Goal: Transaction & Acquisition: Purchase product/service

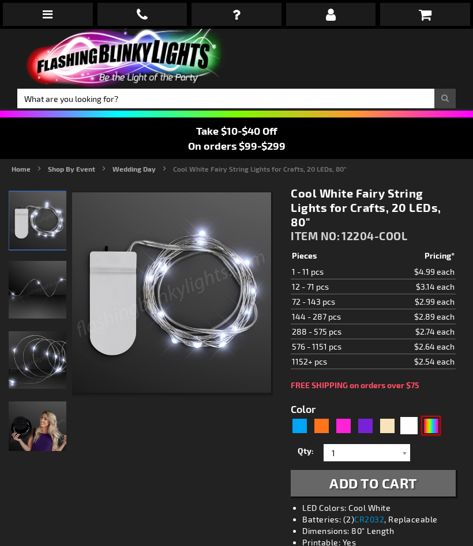
click at [433, 428] on div "Multicolor" at bounding box center [430, 425] width 17 height 17
type input "5659"
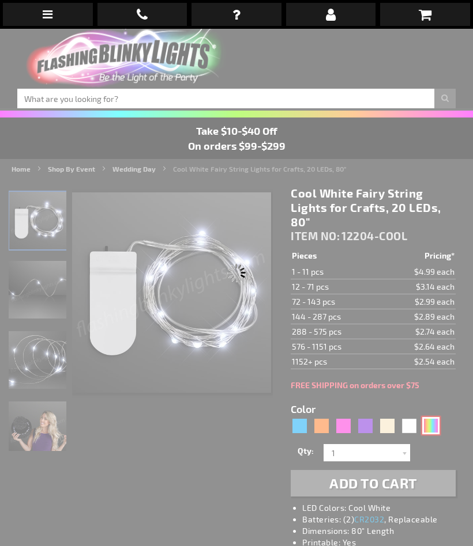
type input "12204-MLT"
type input "Customize - Multicolor Fairy String Lights for Crafts, 20 LEDs, 80&quot; - ITEM…"
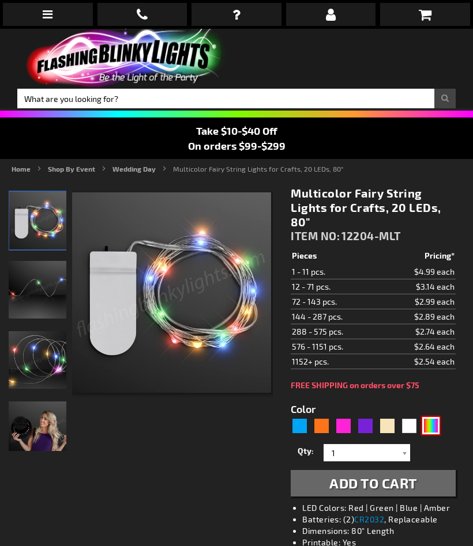
click at [47, 433] on img at bounding box center [38, 431] width 58 height 58
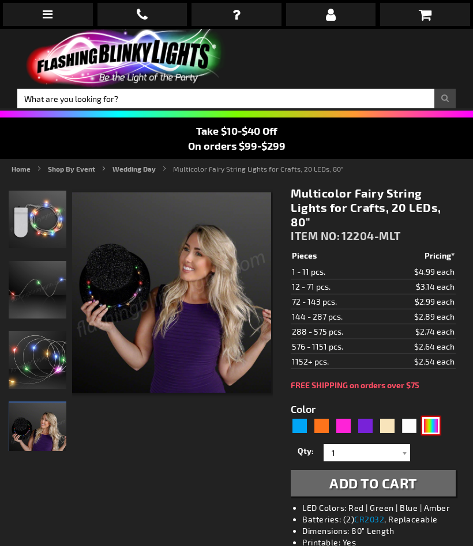
click at [54, 366] on img at bounding box center [38, 360] width 58 height 58
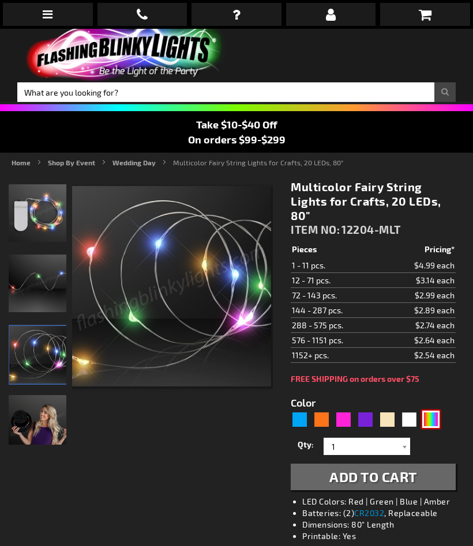
scroll to position [4, 0]
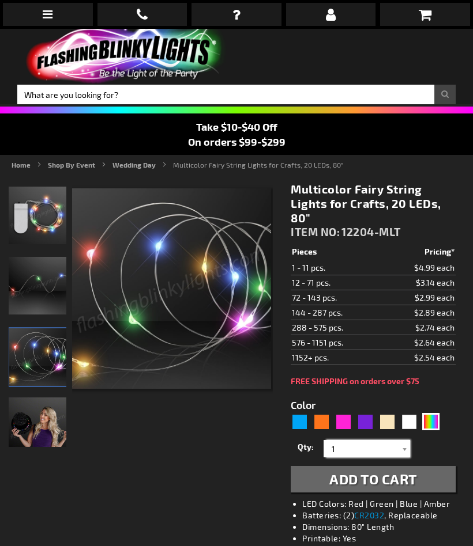
click at [397, 452] on input "1" at bounding box center [368, 448] width 84 height 17
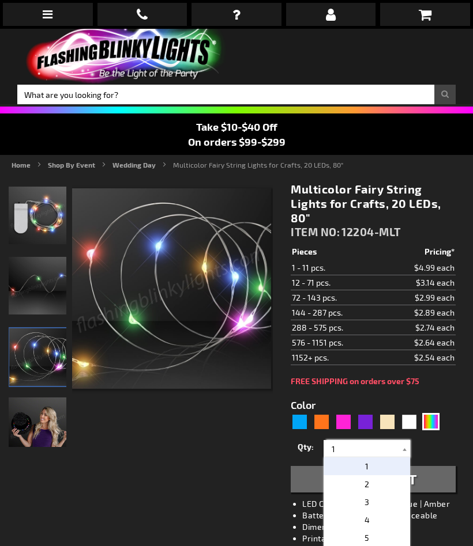
scroll to position [131, 0]
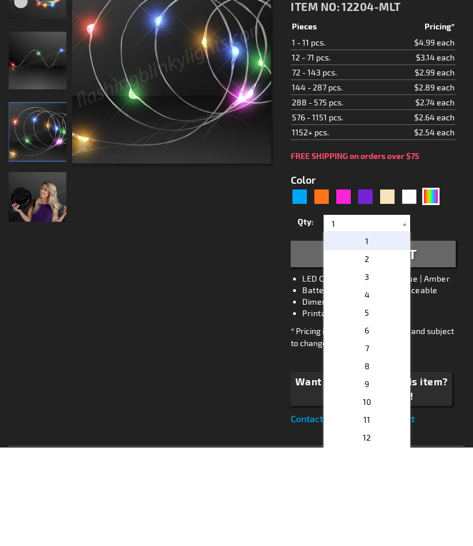
click at [367, 353] on span "2" at bounding box center [366, 358] width 5 height 10
type input "2"
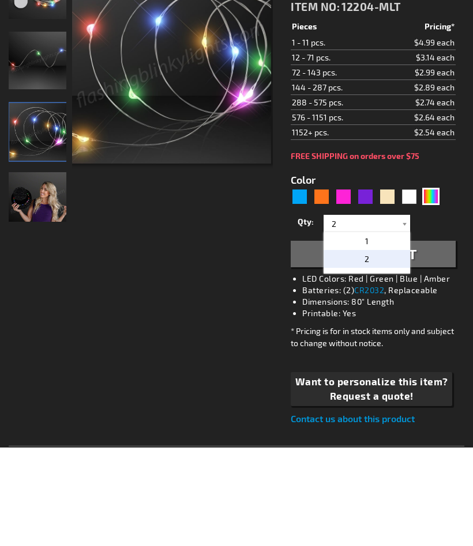
scroll to position [230, 0]
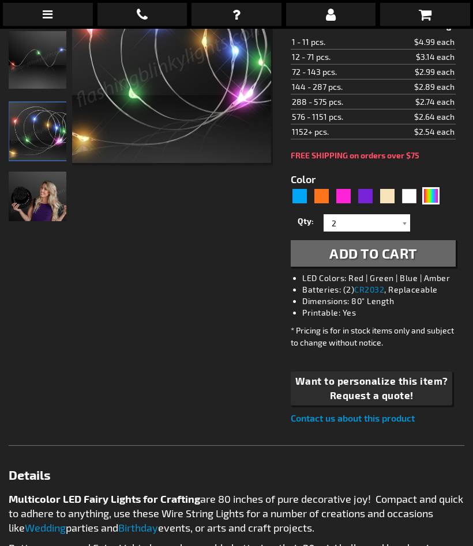
click at [377, 257] on span "Add to Cart" at bounding box center [373, 253] width 88 height 17
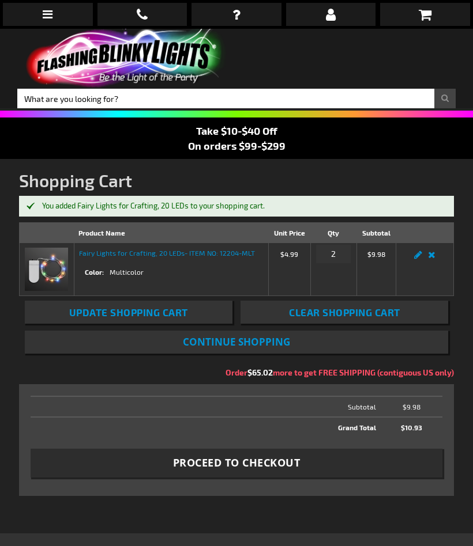
click at [265, 336] on span "Continue Shopping" at bounding box center [236, 341] width 107 height 13
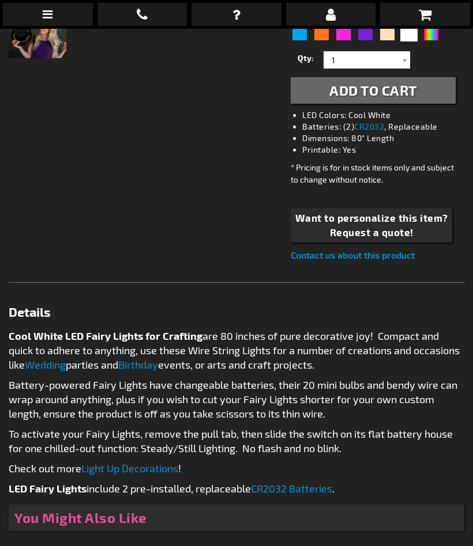
scroll to position [392, 0]
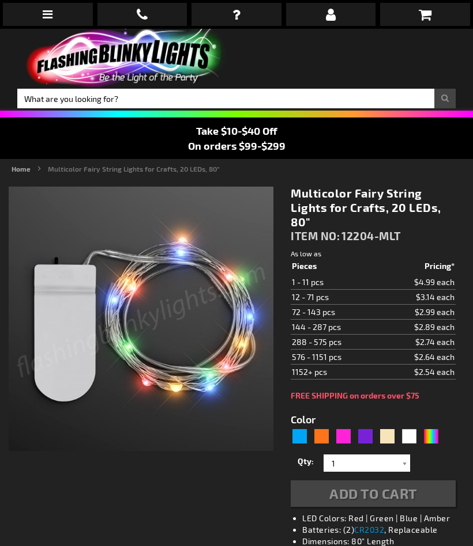
type input "5659"
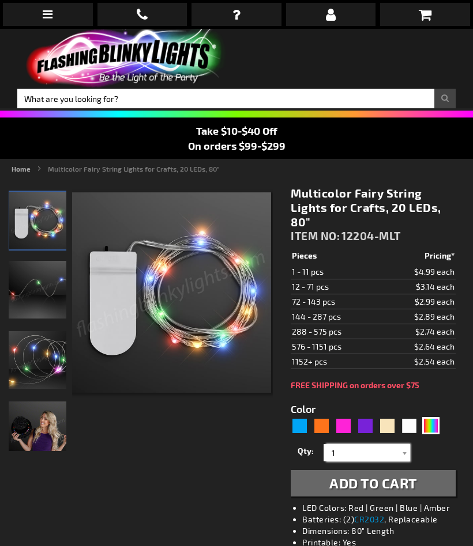
click at [397, 447] on input "1" at bounding box center [368, 452] width 84 height 17
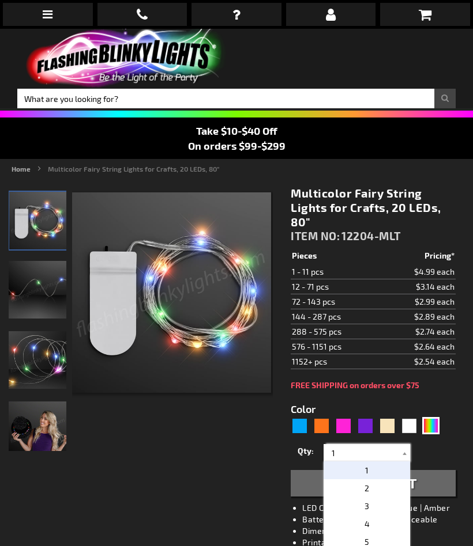
scroll to position [131, 0]
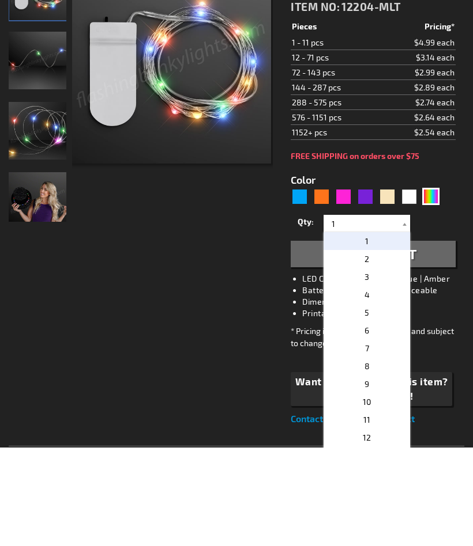
click at [368, 353] on span "2" at bounding box center [366, 358] width 5 height 10
type input "2"
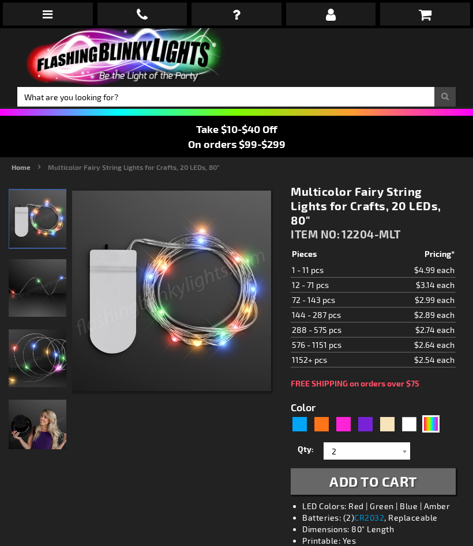
click at [399, 478] on span "Add to Cart" at bounding box center [373, 482] width 88 height 17
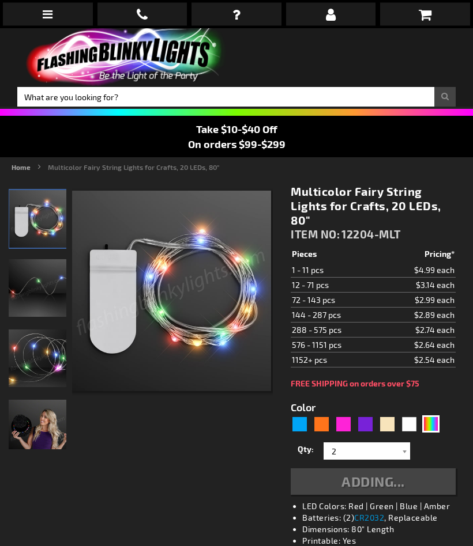
scroll to position [2, 0]
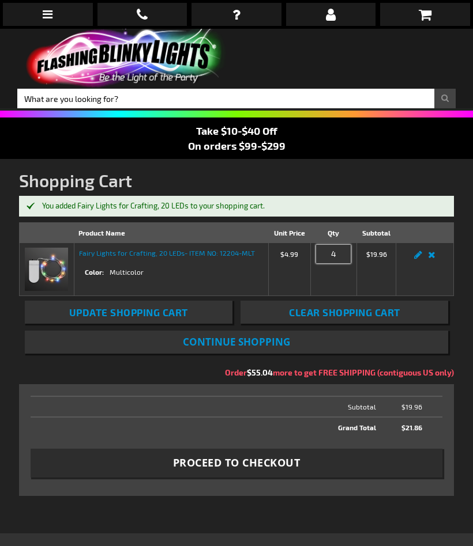
click at [333, 251] on input "4" at bounding box center [333, 254] width 35 height 18
click at [433, 258] on link "Remove item" at bounding box center [431, 258] width 13 height 0
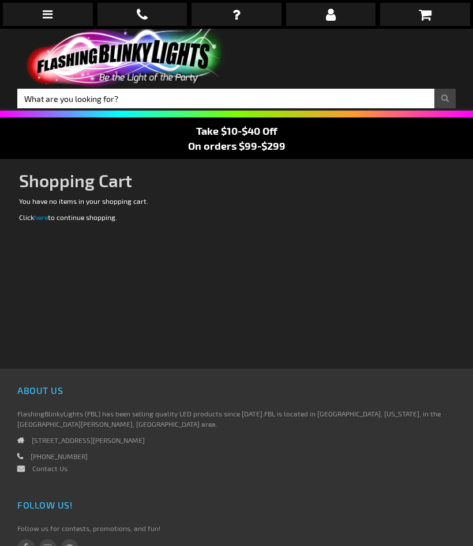
click at [416, 254] on div "Please complete your information below to login. Please complete your informati…" at bounding box center [236, 282] width 435 height 173
click at [435, 5] on link at bounding box center [425, 14] width 90 height 23
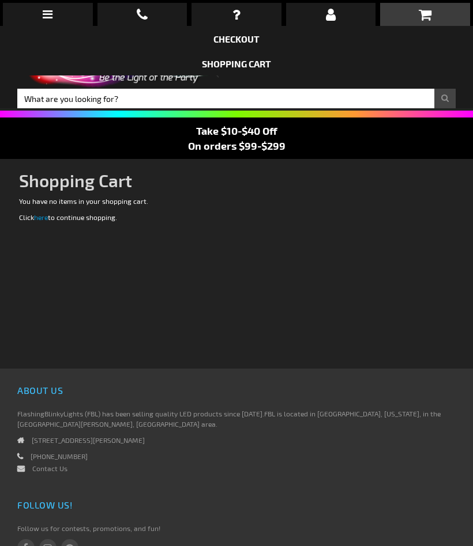
click at [425, 17] on icon at bounding box center [424, 14] width 13 height 14
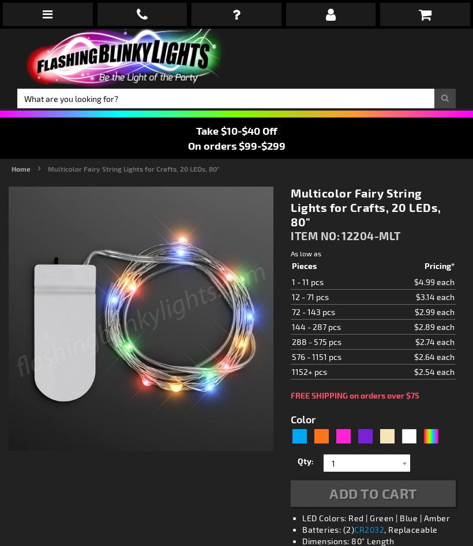
type input "5659"
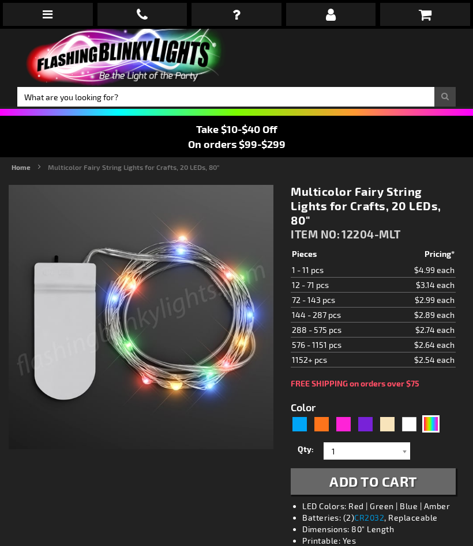
scroll to position [2, 0]
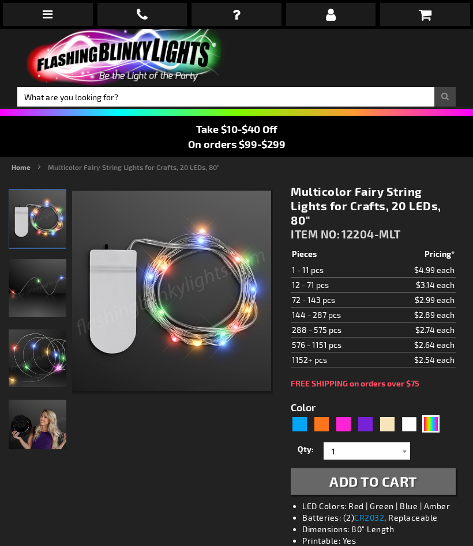
click at [425, 15] on icon at bounding box center [424, 14] width 13 height 14
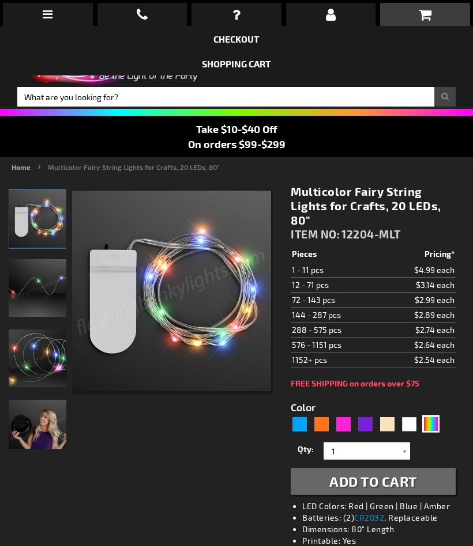
click at [401, 452] on div "When will I get my order? Contact Us FAQ My Account login Checkout Checkout Sho…" at bounding box center [236, 273] width 473 height 546
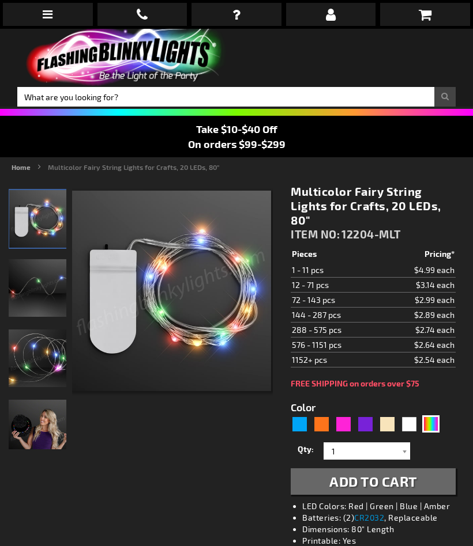
click at [345, 446] on div "When will I get my order? Contact Us FAQ My Account login Checkout Checkout Sho…" at bounding box center [236, 273] width 473 height 546
click at [402, 452] on div "When will I get my order? Contact Us FAQ My Account login Checkout Checkout Sho…" at bounding box center [236, 273] width 473 height 546
click at [405, 452] on div "When will I get my order? Contact Us FAQ My Account login Checkout Checkout Sho…" at bounding box center [236, 273] width 473 height 546
click at [406, 445] on div "When will I get my order? Contact Us FAQ My Account login Checkout Checkout Sho…" at bounding box center [236, 273] width 473 height 546
click at [433, 423] on div "When will I get my order? Contact Us FAQ My Account login Checkout Checkout Sho…" at bounding box center [236, 273] width 473 height 546
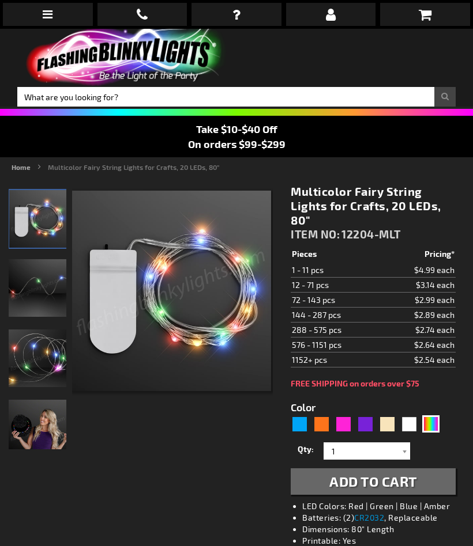
click at [400, 452] on div "When will I get my order? Contact Us FAQ My Account login Checkout Checkout Sho…" at bounding box center [236, 273] width 473 height 546
click at [353, 459] on div "When will I get my order? Contact Us FAQ My Account login Checkout Checkout Sho…" at bounding box center [236, 273] width 473 height 546
click at [358, 444] on div "When will I get my order? Contact Us FAQ My Account login Checkout Checkout Sho…" at bounding box center [236, 273] width 473 height 546
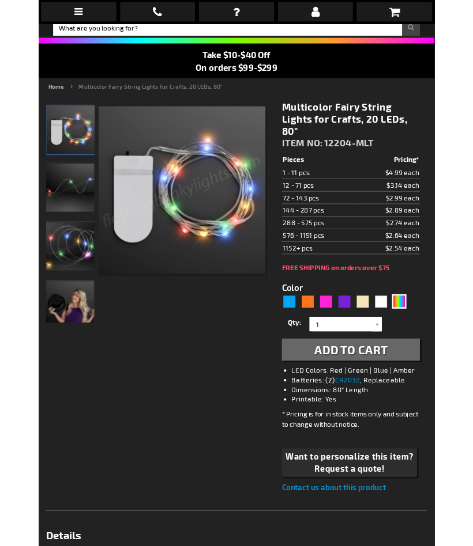
scroll to position [0, 0]
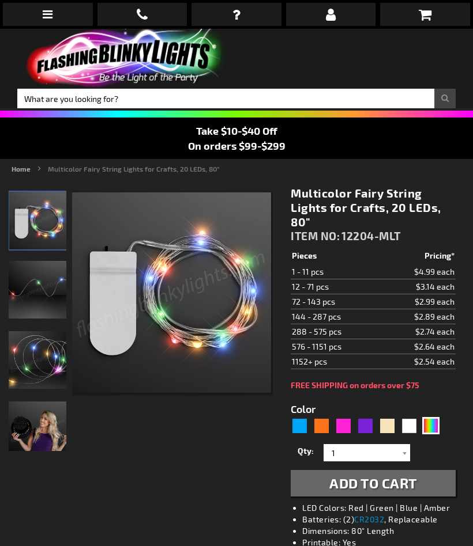
click at [434, 433] on div "When will I get my order? Contact Us FAQ My Account login Checkout Checkout Sho…" at bounding box center [236, 273] width 473 height 546
click at [402, 457] on div "When will I get my order? Contact Us FAQ My Account login Checkout Checkout Sho…" at bounding box center [236, 273] width 473 height 546
click at [352, 452] on div "When will I get my order? Contact Us FAQ My Account login Checkout Checkout Sho…" at bounding box center [236, 273] width 473 height 546
click at [348, 450] on div "When will I get my order? Contact Us FAQ My Account login Checkout Checkout Sho…" at bounding box center [236, 273] width 473 height 546
click at [356, 454] on div "When will I get my order? Contact Us FAQ My Account login Checkout Checkout Sho…" at bounding box center [236, 273] width 473 height 546
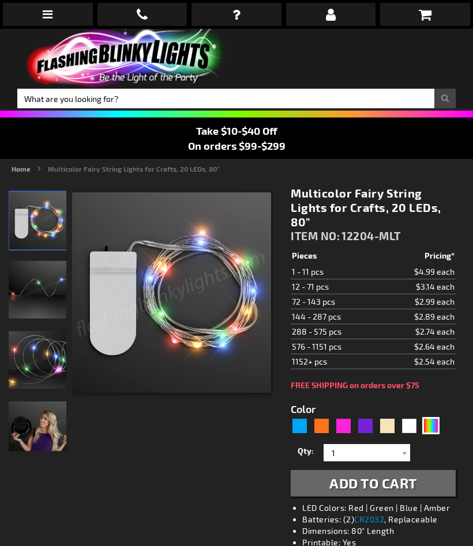
click at [353, 442] on div "When will I get my order? Contact Us FAQ My Account login Checkout Checkout Sho…" at bounding box center [236, 273] width 473 height 546
click at [357, 442] on div "When will I get my order? Contact Us FAQ My Account login Checkout Checkout Sho…" at bounding box center [236, 273] width 473 height 546
click at [434, 490] on div "When will I get my order? Contact Us FAQ My Account login Checkout Checkout Sho…" at bounding box center [236, 273] width 473 height 546
click at [423, 482] on div "When will I get my order? Contact Us FAQ My Account login Checkout Checkout Sho…" at bounding box center [236, 273] width 473 height 546
click at [417, 485] on div "When will I get my order? Contact Us FAQ My Account login Checkout Checkout Sho…" at bounding box center [236, 273] width 473 height 546
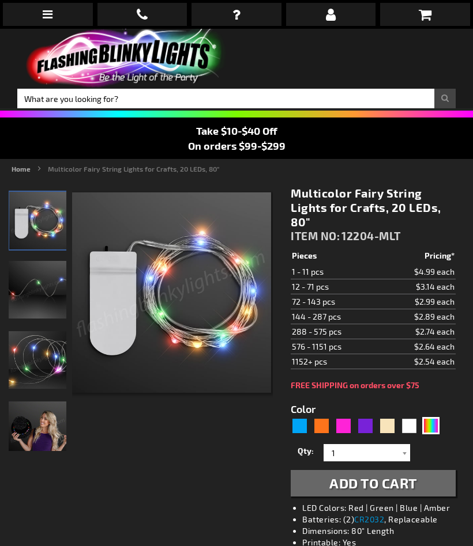
click at [391, 488] on div "When will I get my order? Contact Us FAQ My Account login Checkout Checkout Sho…" at bounding box center [236, 273] width 473 height 546
click at [374, 483] on div "When will I get my order? Contact Us FAQ My Account login Checkout Checkout Sho…" at bounding box center [236, 273] width 473 height 546
click at [369, 482] on div "When will I get my order? Contact Us FAQ My Account login Checkout Checkout Sho…" at bounding box center [236, 273] width 473 height 546
click at [418, 5] on link at bounding box center [425, 14] width 90 height 23
click at [433, 422] on div "Multicolor" at bounding box center [430, 425] width 17 height 17
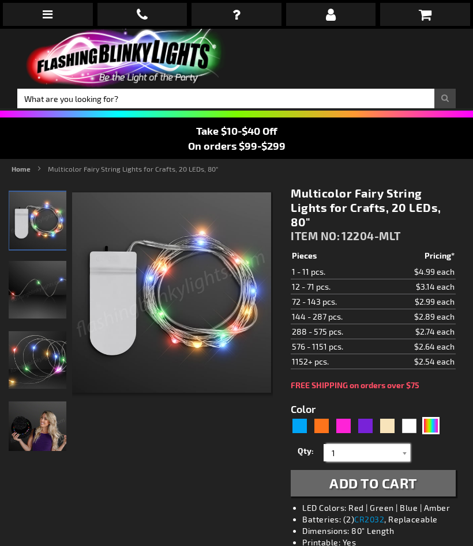
click at [397, 449] on input "1" at bounding box center [368, 452] width 84 height 17
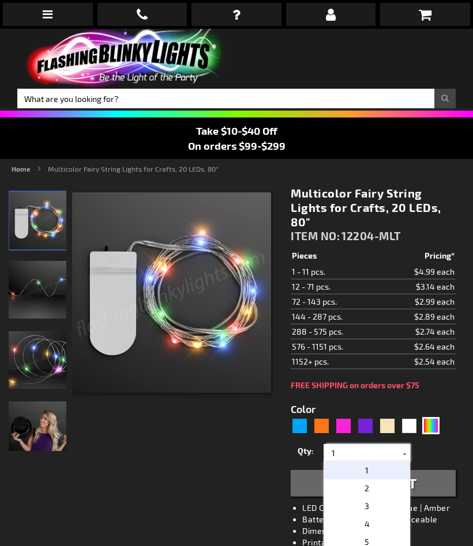
scroll to position [131, 0]
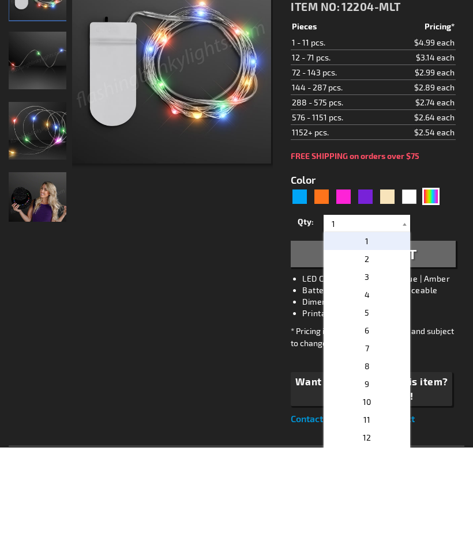
click at [368, 353] on span "2" at bounding box center [366, 358] width 5 height 10
type input "2"
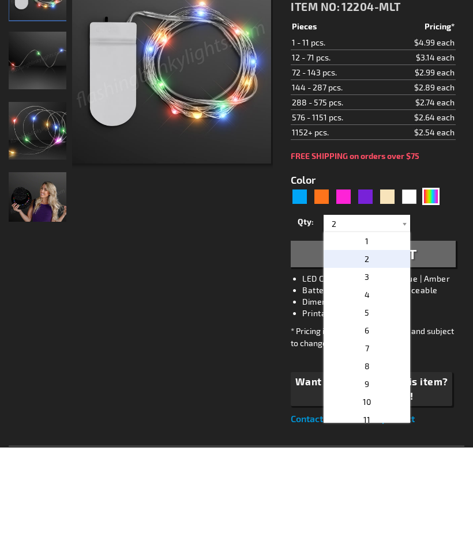
scroll to position [230, 0]
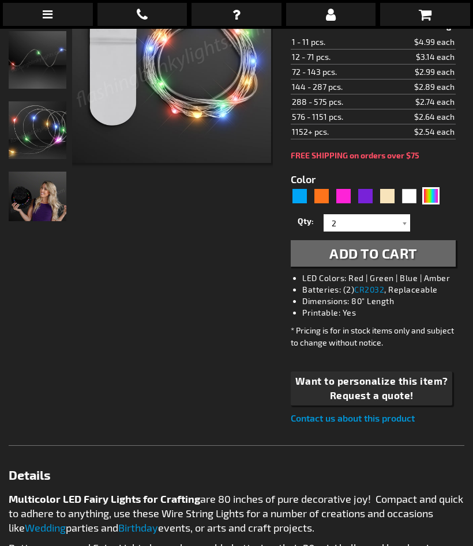
click at [383, 258] on span "Add to Cart" at bounding box center [373, 253] width 88 height 17
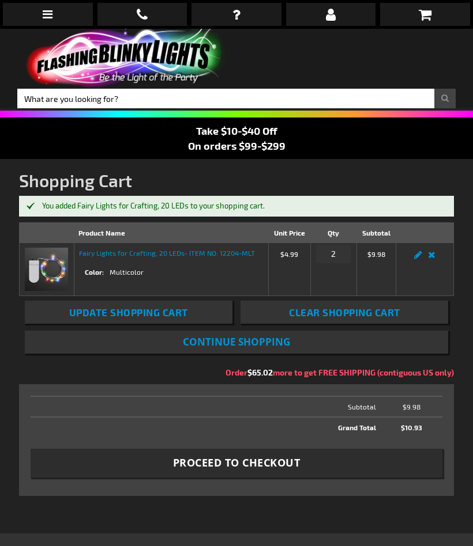
click at [240, 341] on span "Continue Shopping" at bounding box center [236, 341] width 107 height 13
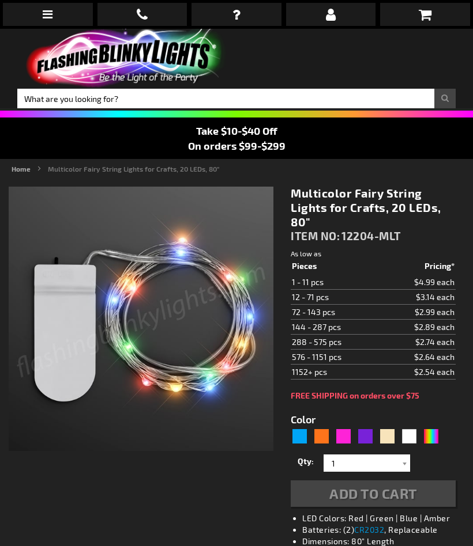
type input "5659"
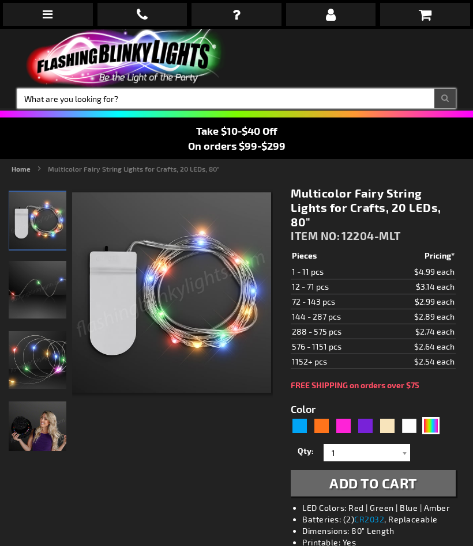
click at [36, 95] on input "Search" at bounding box center [236, 99] width 438 height 20
type input "Cowboy hats wit lights"
click at [444, 99] on button "Search" at bounding box center [444, 99] width 21 height 20
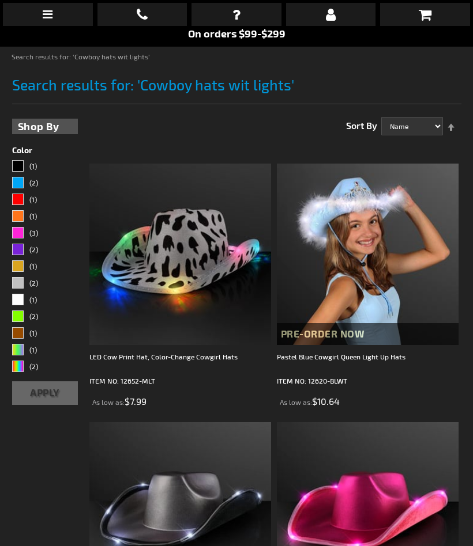
scroll to position [112, 0]
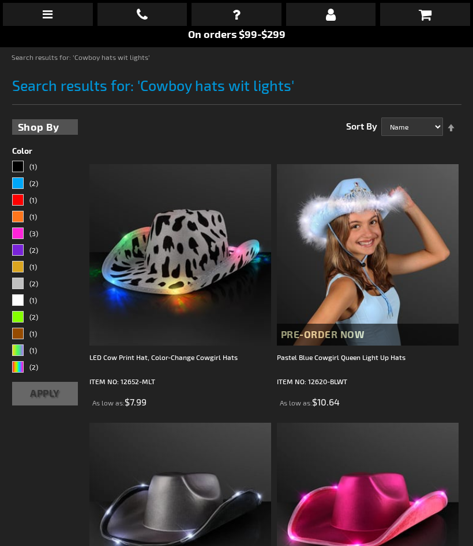
click at [27, 296] on link "(1)" at bounding box center [45, 302] width 66 height 14
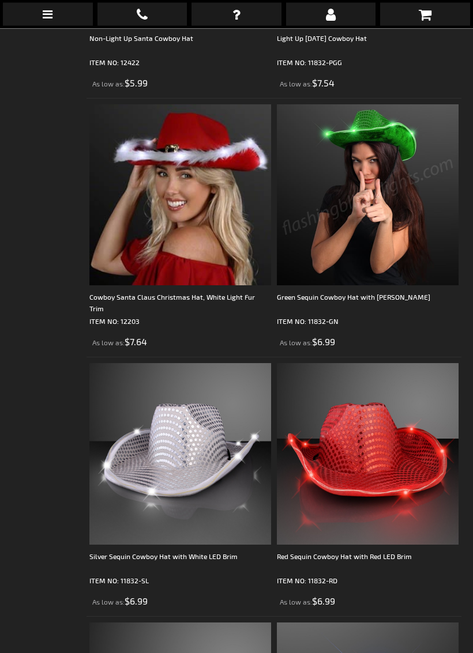
scroll to position [2244, 0]
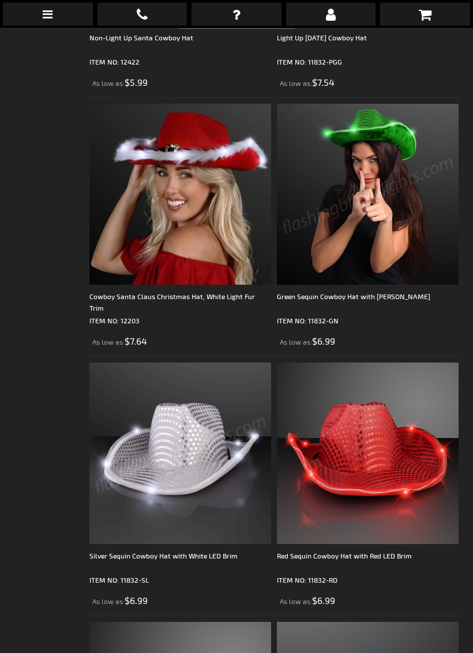
click at [186, 497] on img at bounding box center [180, 454] width 182 height 182
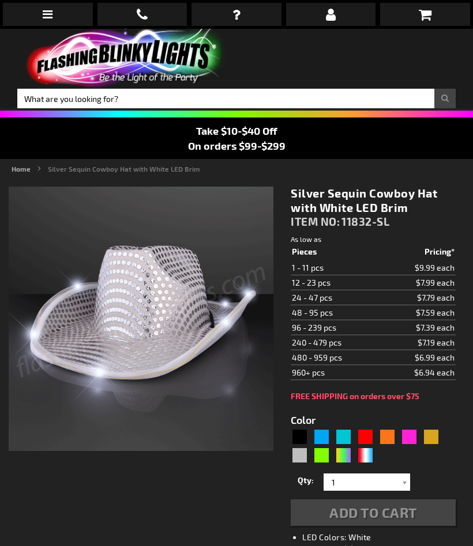
type input "5644"
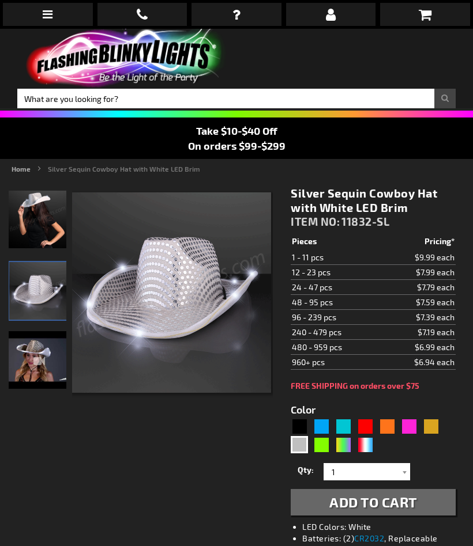
click at [377, 504] on span "Add to Cart" at bounding box center [373, 502] width 88 height 17
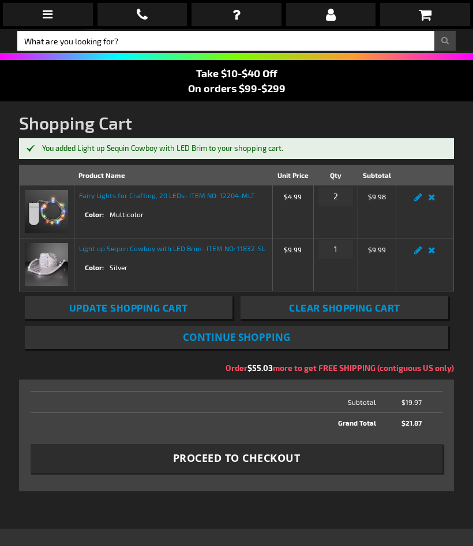
scroll to position [56, 0]
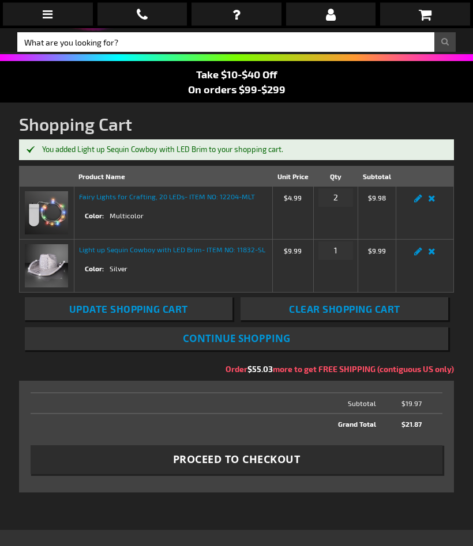
click at [236, 338] on span "Continue Shopping" at bounding box center [236, 339] width 107 height 13
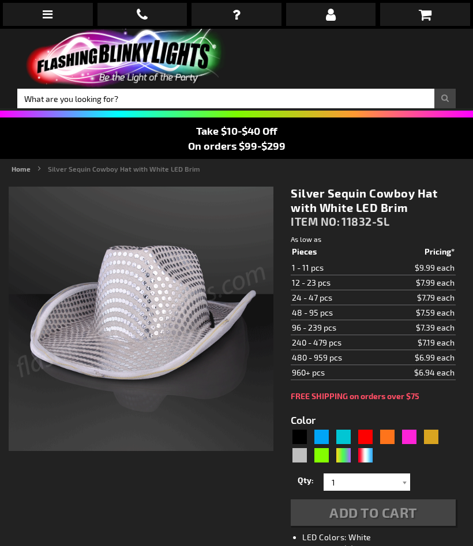
type input "5644"
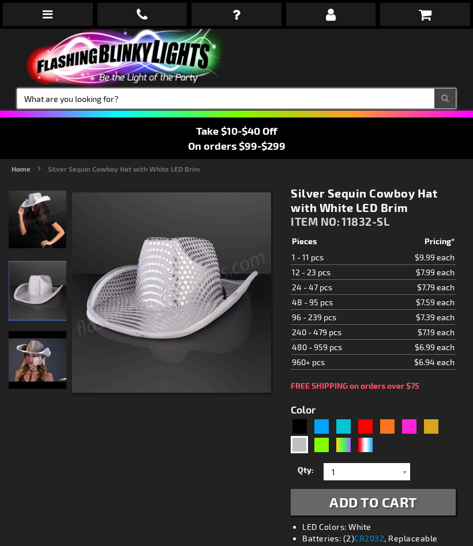
click at [35, 103] on input "Search" at bounding box center [236, 99] width 438 height 20
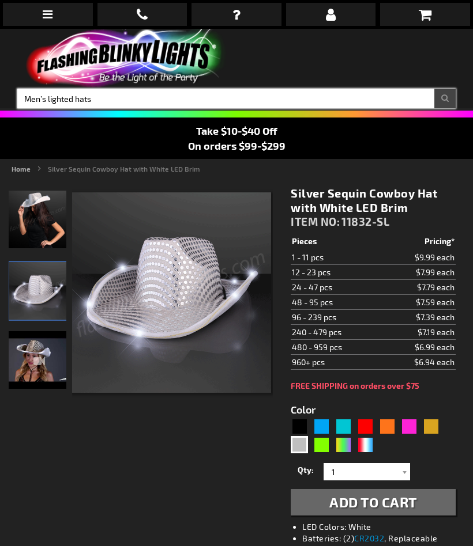
type input "Men’s lighted hats"
click at [444, 99] on button "Search" at bounding box center [444, 99] width 21 height 20
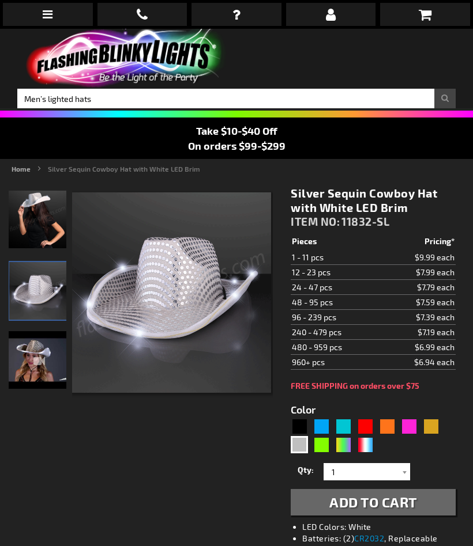
click at [442, 85] on div "Toggle Nav Search Search Men’s lighted hats × Search 888.755.9449 Intl: 818-753…" at bounding box center [236, 69] width 473 height 80
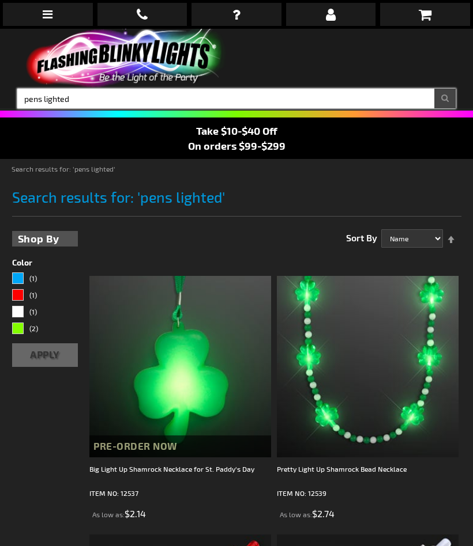
click at [83, 99] on input "pens lighted" at bounding box center [236, 99] width 438 height 20
type input "p"
type input "Hats for men"
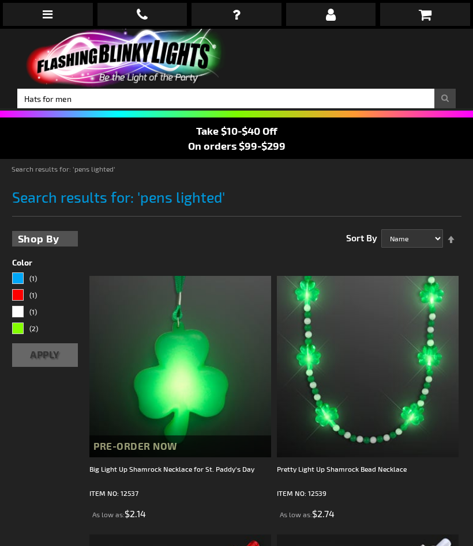
click at [440, 95] on button "Search" at bounding box center [444, 99] width 21 height 20
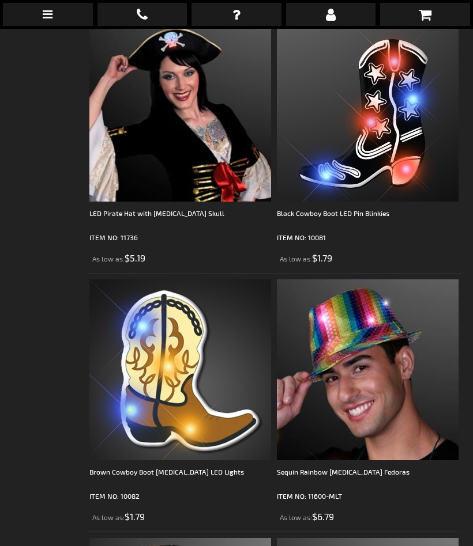
scroll to position [4400, 0]
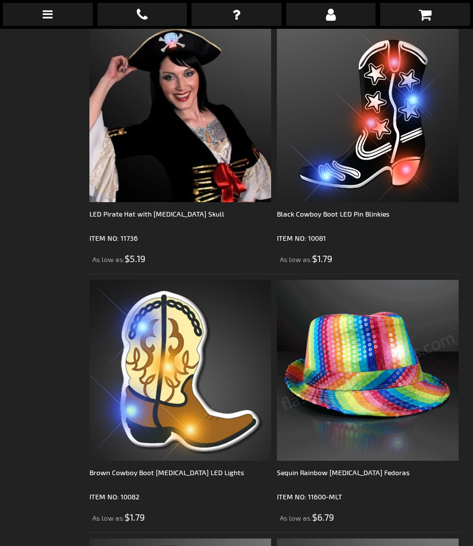
click at [392, 425] on img at bounding box center [368, 371] width 182 height 182
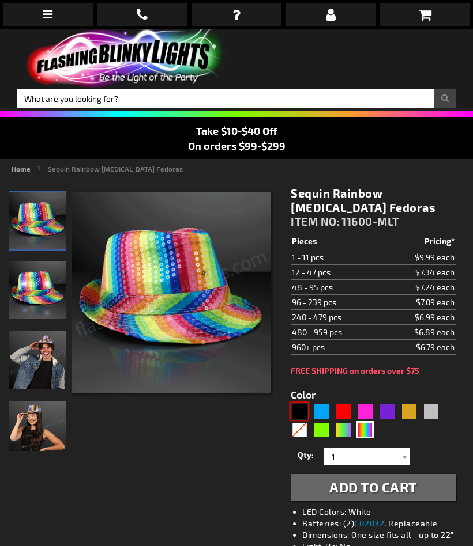
click at [303, 413] on div "Black" at bounding box center [299, 411] width 17 height 17
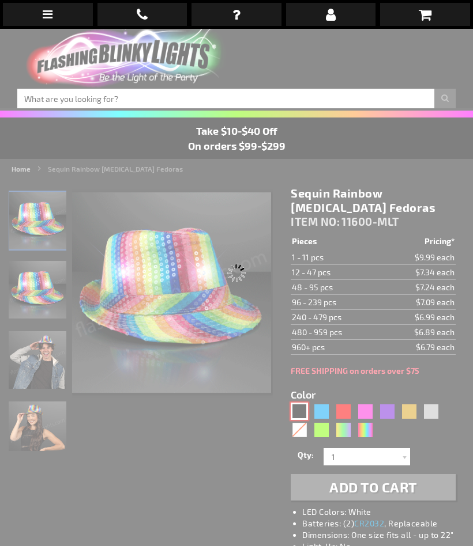
type input "5631"
type input "11600-BK"
type input "Customize - Sequin Black Flashing Fedoras - ITEM NO: 11600-BK"
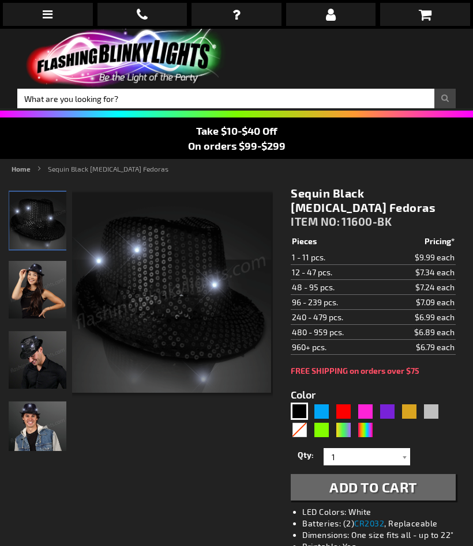
click at [396, 486] on span "Add to Cart" at bounding box center [373, 487] width 88 height 17
